Goal: Information Seeking & Learning: Find specific fact

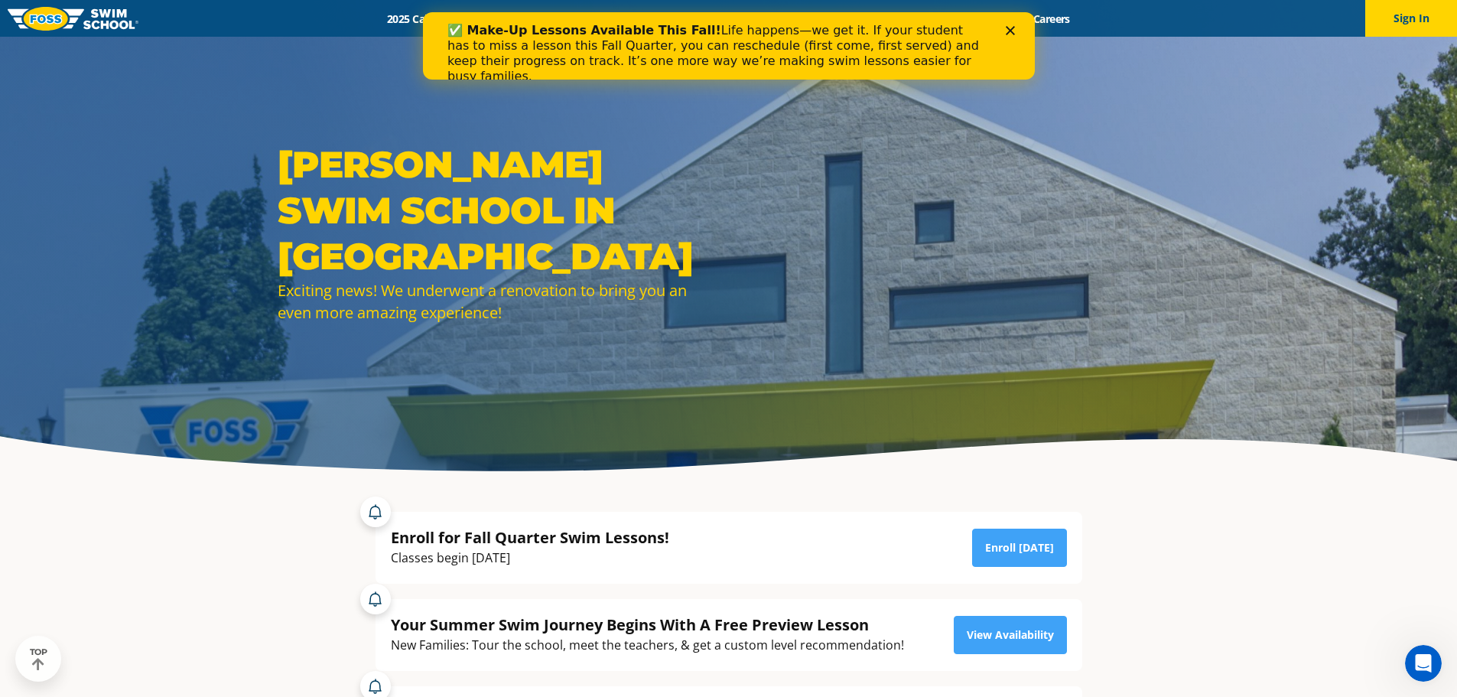
drag, startPoint x: 1467, startPoint y: 365, endPoint x: 1441, endPoint y: -93, distance: 458.0
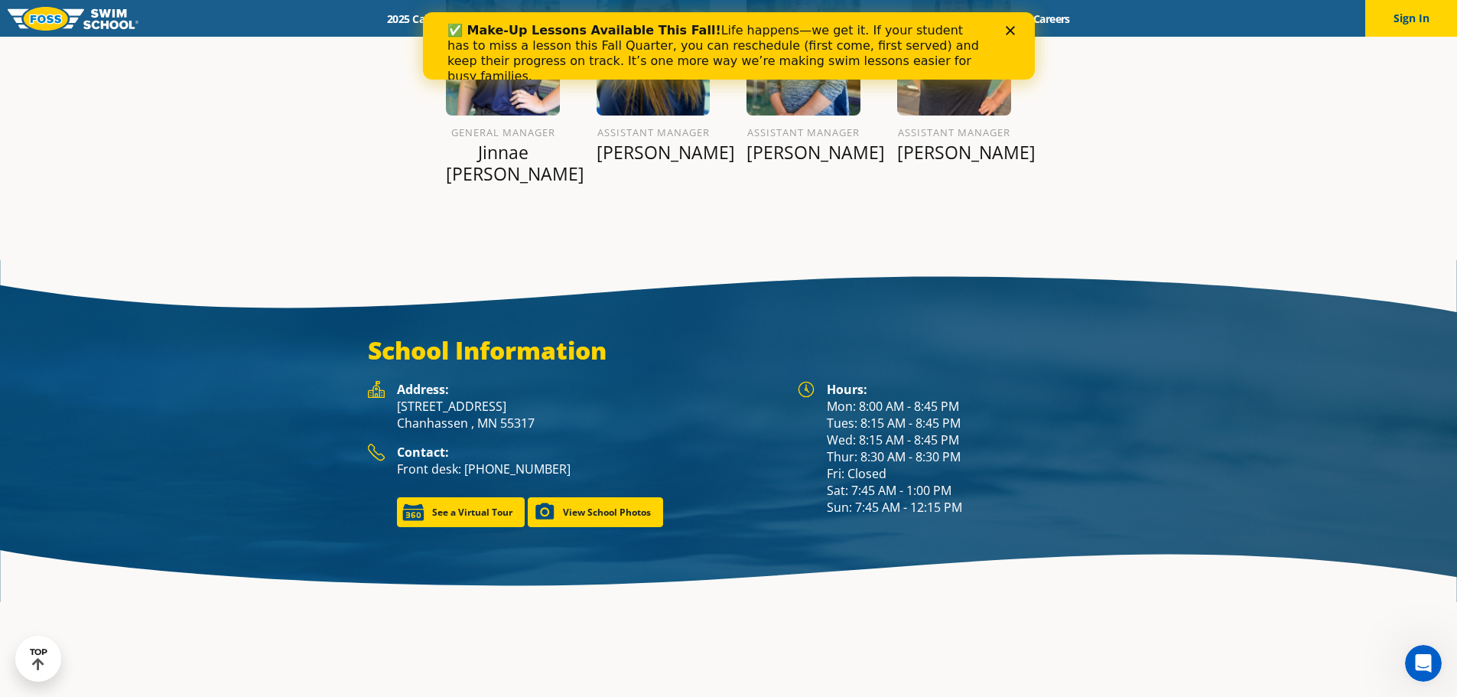
scroll to position [2053, 0]
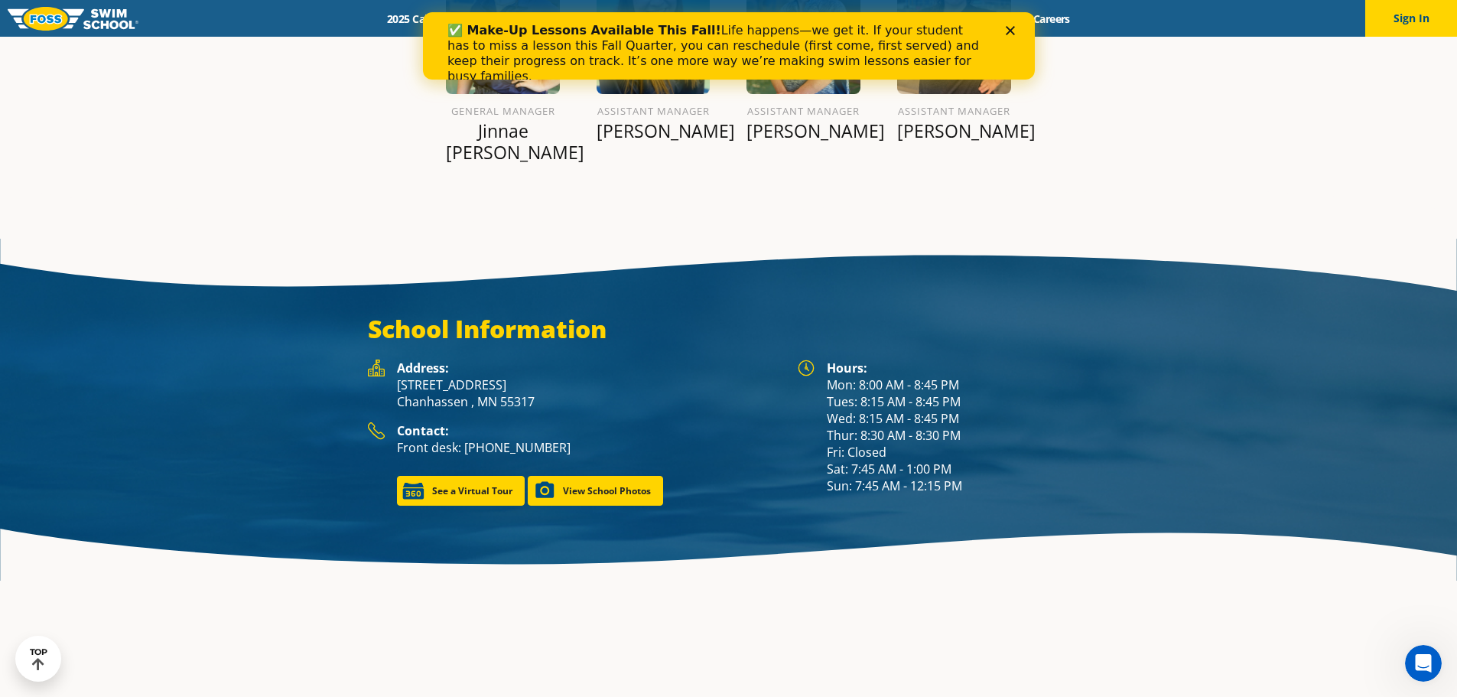
drag, startPoint x: 822, startPoint y: 344, endPoint x: 959, endPoint y: 346, distance: 136.9
click at [959, 359] on div "Hours: Mon: 8:00 AM - 8:45 PM Tues: 8:15 AM - 8:45 PM Wed: 8:15 AM - 8:45 PM Th…" at bounding box center [943, 426] width 292 height 135
copy div "Mon: 8:00 AM - 8:45 PM"
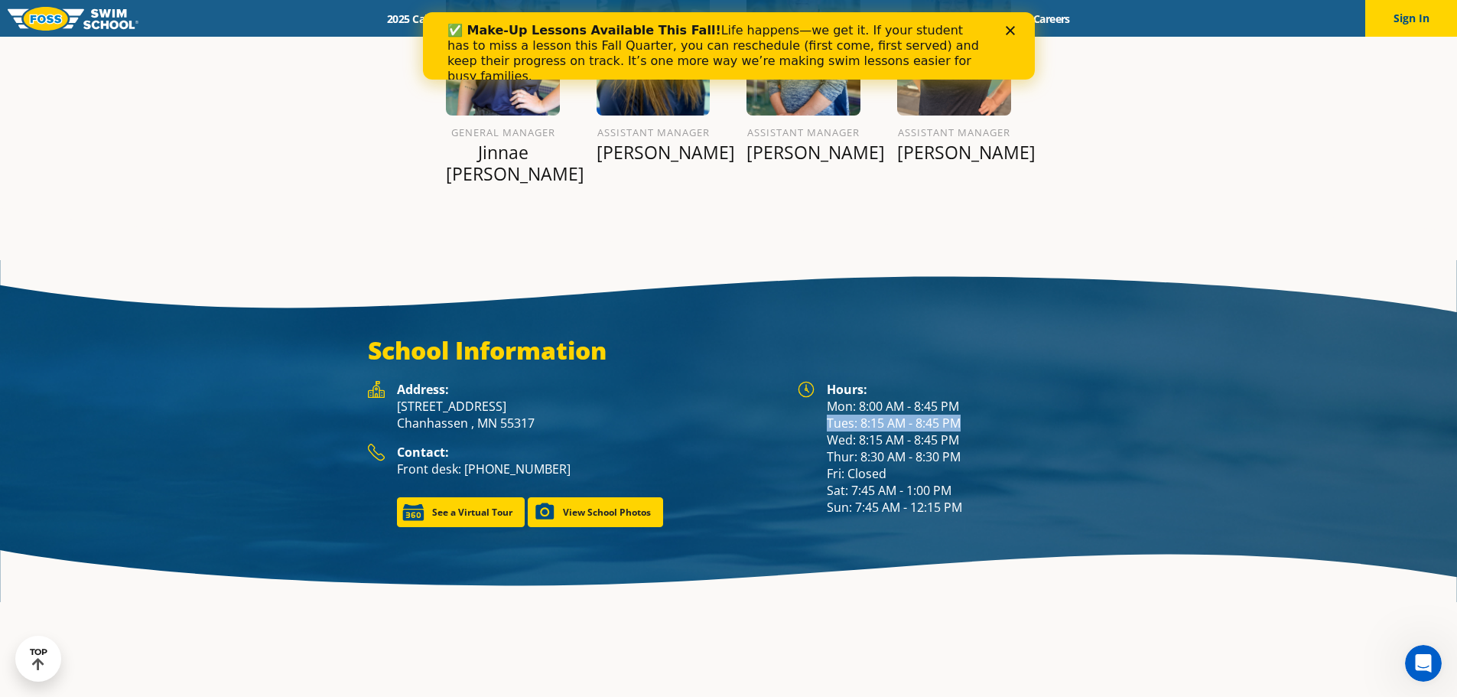
drag, startPoint x: 820, startPoint y: 361, endPoint x: 968, endPoint y: 357, distance: 147.6
click at [968, 381] on div "Hours: Mon: 8:00 AM - 8:45 PM Tues: 8:15 AM - 8:45 PM Wed: 8:15 AM - 8:45 PM Th…" at bounding box center [943, 448] width 292 height 135
copy div "Tues: 8:15 AM - 8:45 PM"
drag, startPoint x: 820, startPoint y: 377, endPoint x: 1002, endPoint y: 371, distance: 182.8
click at [1003, 381] on div "Hours: Mon: 8:00 AM - 8:45 PM Tues: 8:15 AM - 8:45 PM Wed: 8:15 AM - 8:45 PM Th…" at bounding box center [943, 448] width 292 height 135
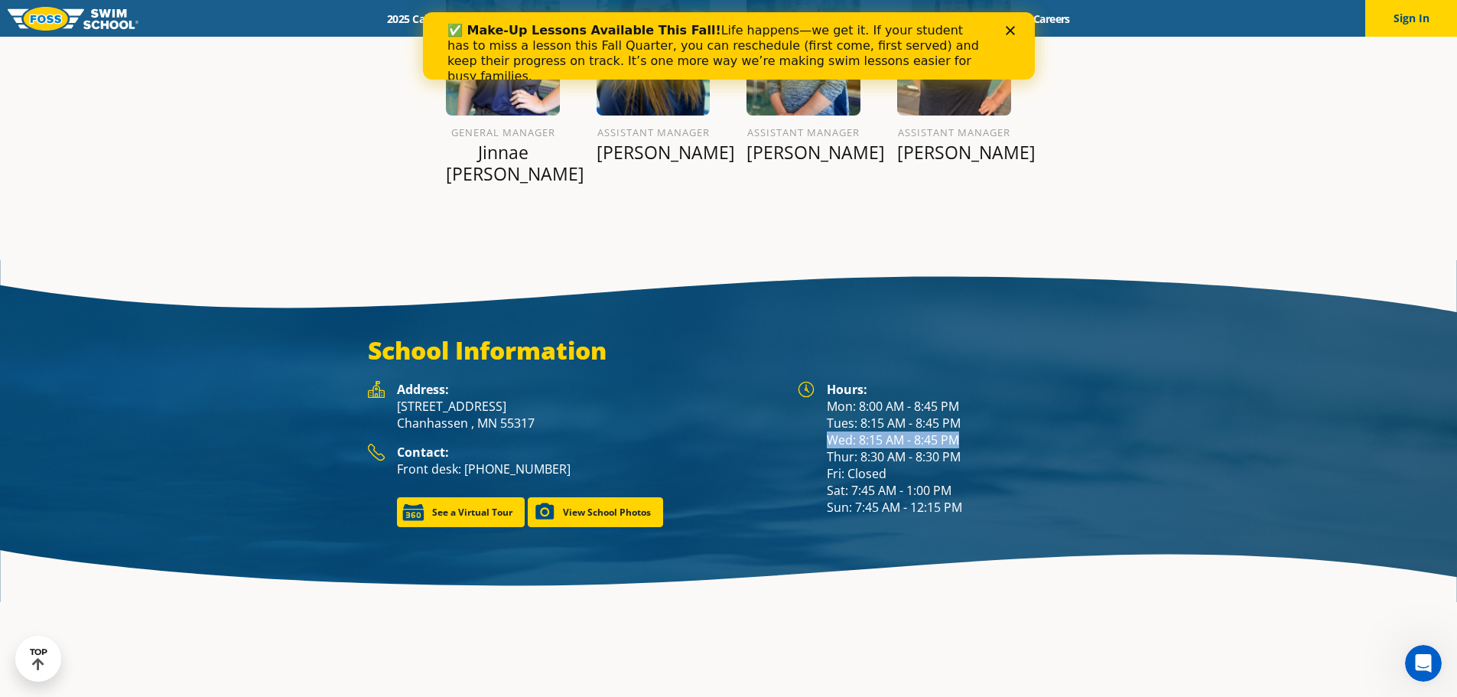
copy div "Wed: 8:15 AM - 8:45 PM"
drag, startPoint x: 818, startPoint y: 395, endPoint x: 966, endPoint y: 385, distance: 148.7
click at [980, 392] on div "Hours: Mon: 8:00 AM - 8:45 PM Tues: 8:15 AM - 8:45 PM Wed: 8:15 AM - 8:45 PM Th…" at bounding box center [943, 448] width 292 height 135
copy div "Thur: 8:30 AM - 8:30 PM"
drag, startPoint x: 823, startPoint y: 430, endPoint x: 978, endPoint y: 434, distance: 155.2
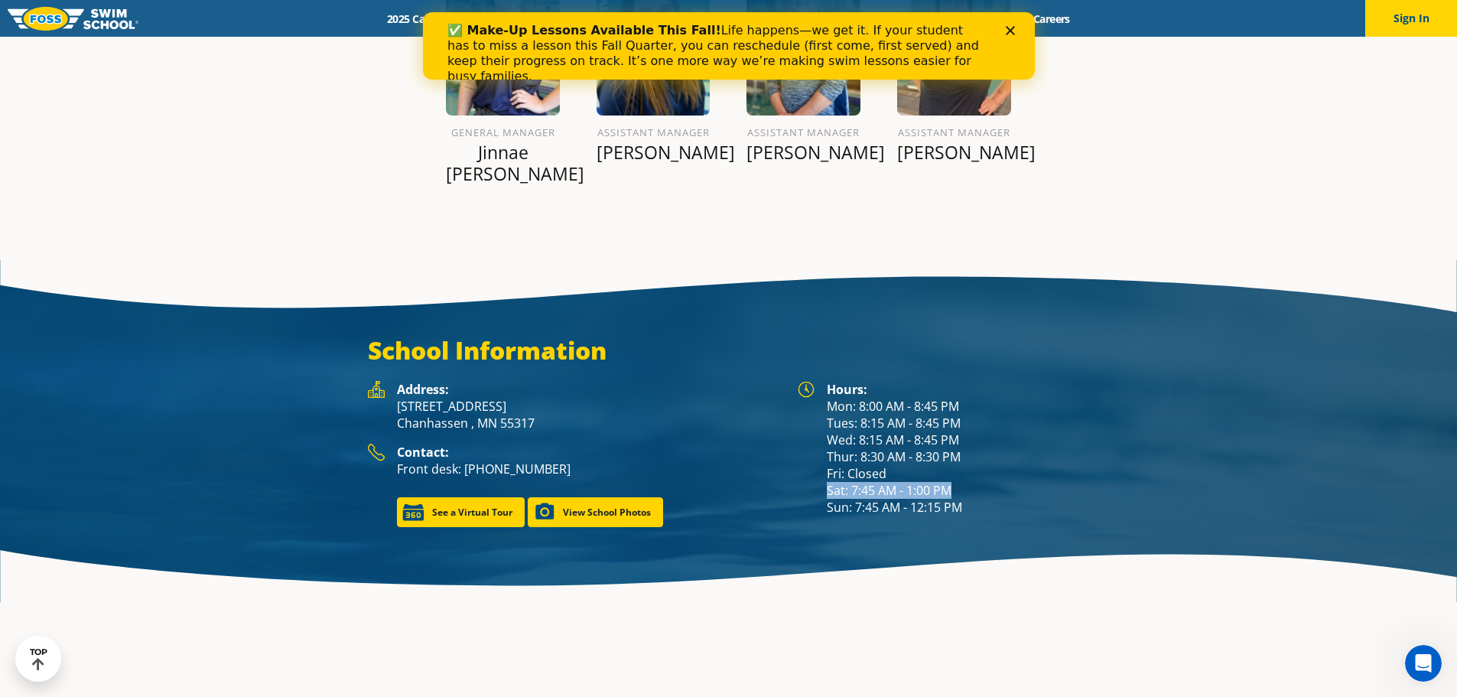
click at [978, 434] on div "Hours: Mon: 8:00 AM - 8:45 PM Tues: 8:15 AM - 8:45 PM Wed: 8:15 AM - 8:45 PM Th…" at bounding box center [943, 448] width 292 height 135
copy div "Sat: 7:45 AM - 1:00 PM"
drag, startPoint x: 827, startPoint y: 447, endPoint x: 1002, endPoint y: 437, distance: 176.1
click at [1002, 437] on div "Hours: Mon: 8:00 AM - 8:45 PM Tues: 8:15 AM - 8:45 PM Wed: 8:15 AM - 8:45 PM Th…" at bounding box center [943, 448] width 292 height 135
copy div "Sun: 7:45 AM - 12:15 PM"
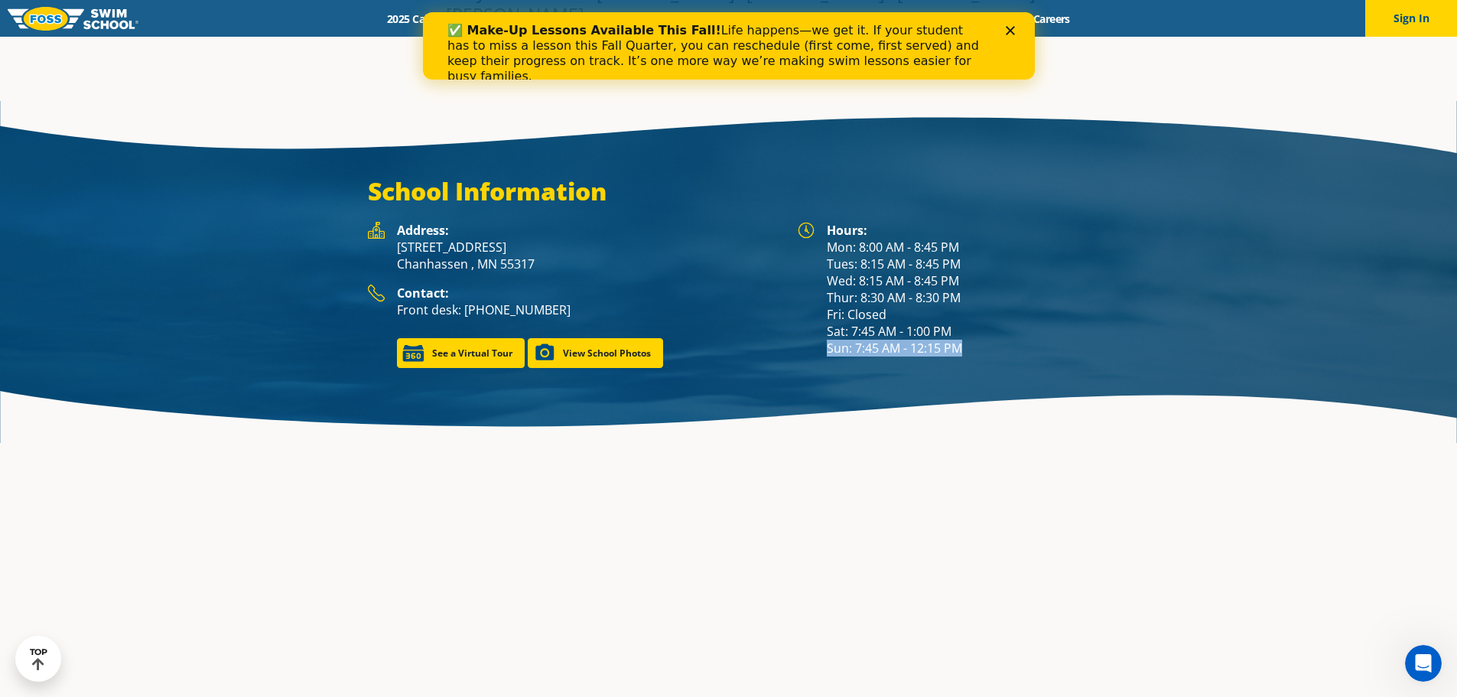
scroll to position [2227, 0]
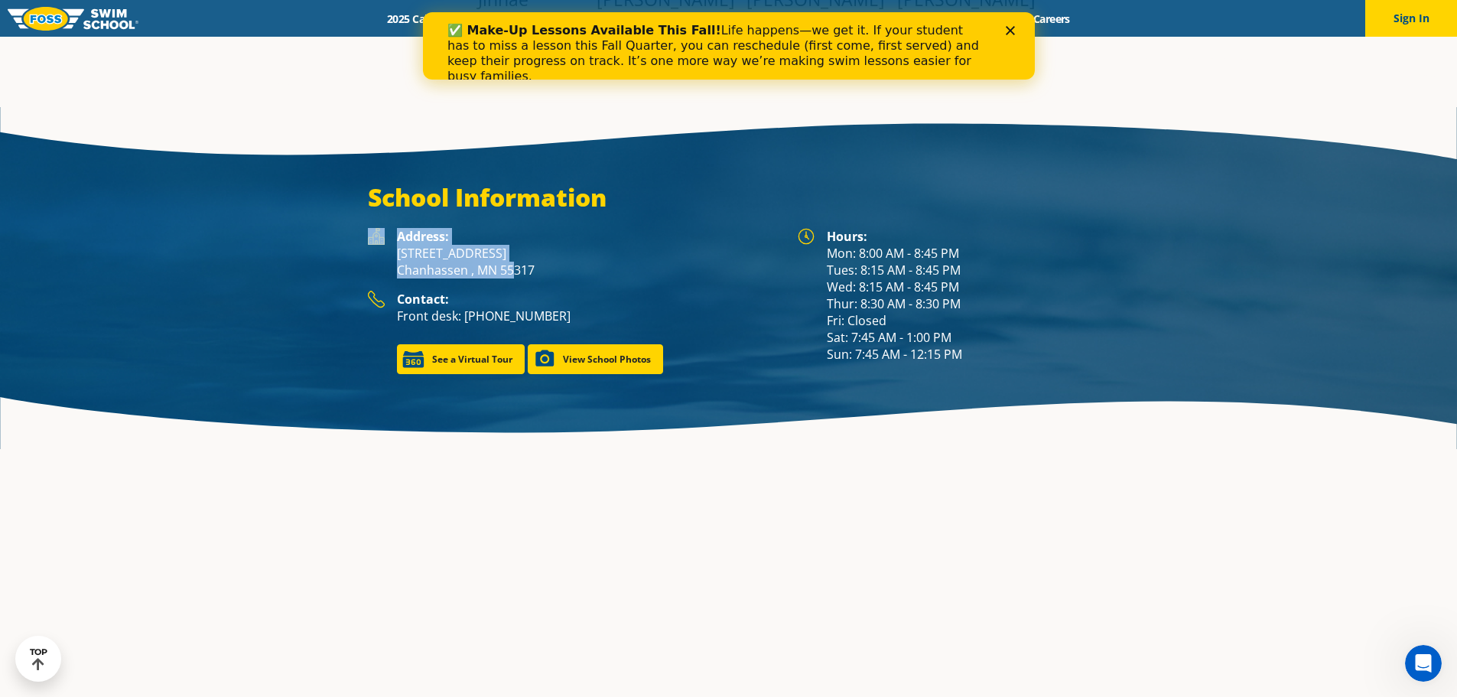
drag, startPoint x: 380, startPoint y: 191, endPoint x: 517, endPoint y: 205, distance: 137.6
click at [517, 228] on div "Address: [STREET_ADDRESS]" at bounding box center [575, 259] width 414 height 63
click at [570, 245] on p "[STREET_ADDRESS]" at bounding box center [589, 262] width 385 height 34
copy p "[STREET_ADDRESS]"
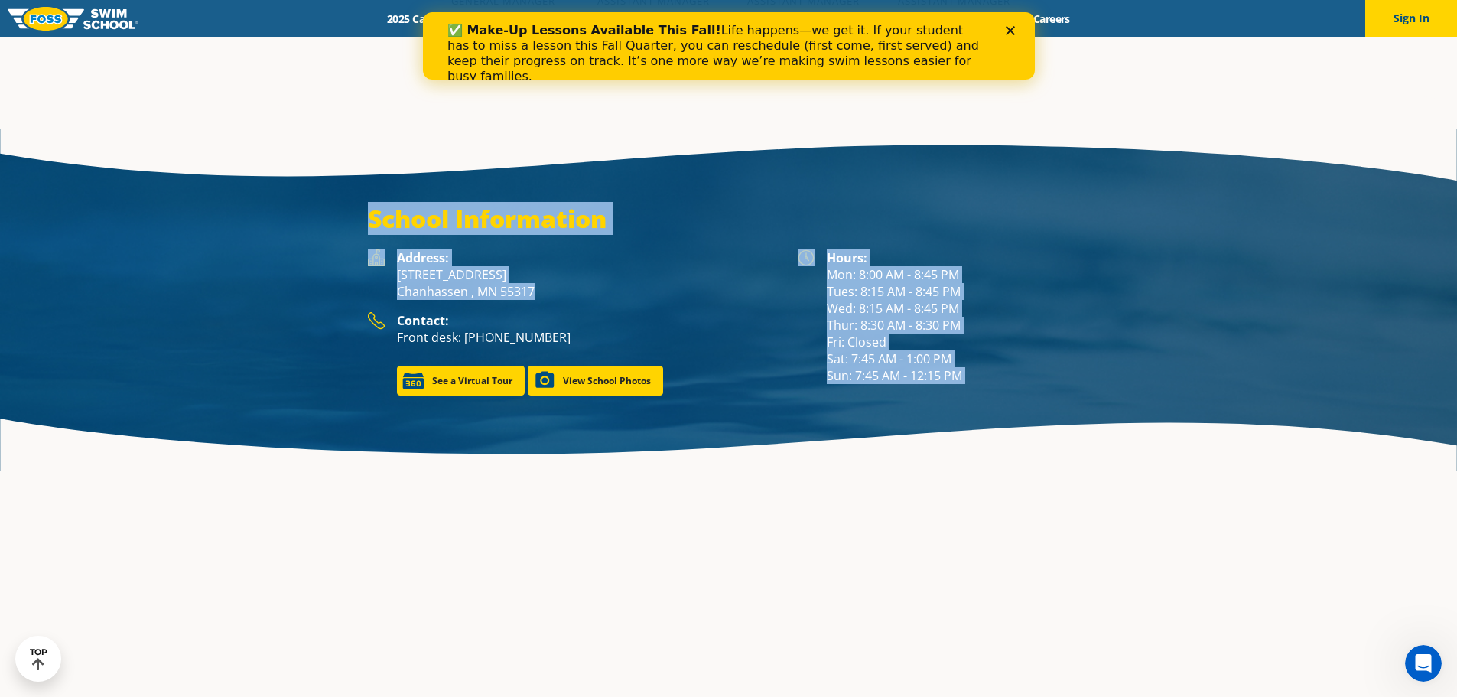
drag, startPoint x: 503, startPoint y: 206, endPoint x: 136, endPoint y: 9, distance: 416.7
click at [254, 128] on section "School Information Hours: Mon: 8:00 AM - 8:45 PM Tues: 8:15 AM - 8:45 PM Wed: 8…" at bounding box center [728, 299] width 1457 height 343
